Goal: Check status: Check status

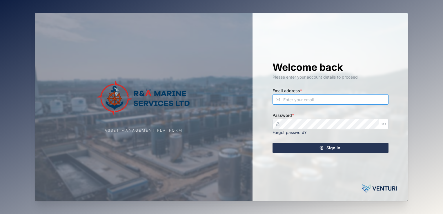
type input "[EMAIL_ADDRESS][DOMAIN_NAME]"
click at [330, 148] on span "Sign In" at bounding box center [333, 148] width 14 height 10
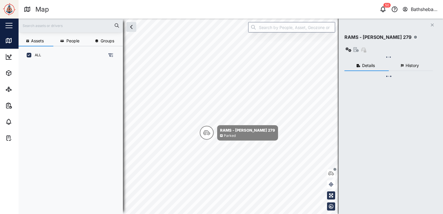
scroll to position [143, 90]
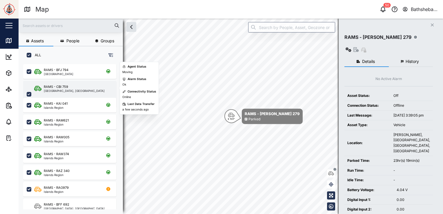
click at [75, 89] on div "RAMS - CBI 759 [GEOGRAPHIC_DATA], [GEOGRAPHIC_DATA]" at bounding box center [73, 94] width 79 height 20
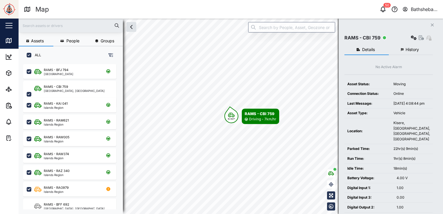
click at [417, 48] on span "History" at bounding box center [412, 50] width 13 height 4
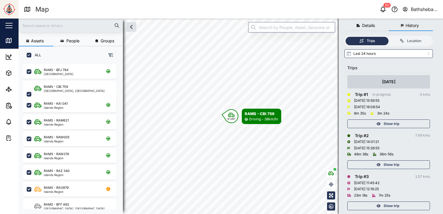
scroll to position [34, 0]
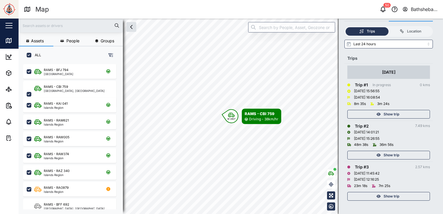
click at [398, 196] on span "Show trip" at bounding box center [392, 196] width 16 height 8
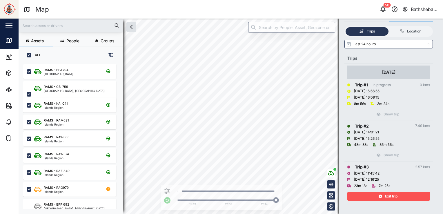
click at [397, 195] on div "Exit trip" at bounding box center [387, 196] width 75 height 8
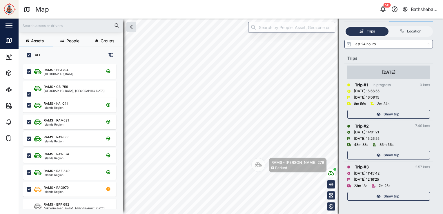
click at [392, 154] on span "Show trip" at bounding box center [392, 155] width 16 height 8
